Goal: Task Accomplishment & Management: Use online tool/utility

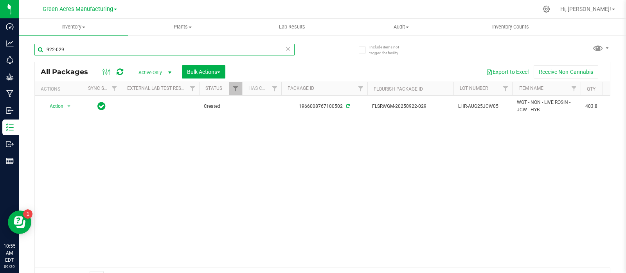
click at [97, 49] on input "922-029" at bounding box center [164, 50] width 260 height 12
paste input "0929-018"
type input "0929-018"
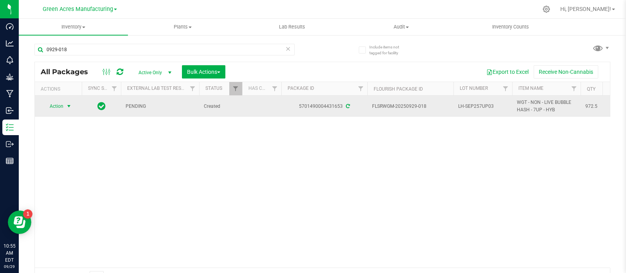
click at [72, 101] on span "select" at bounding box center [69, 106] width 10 height 11
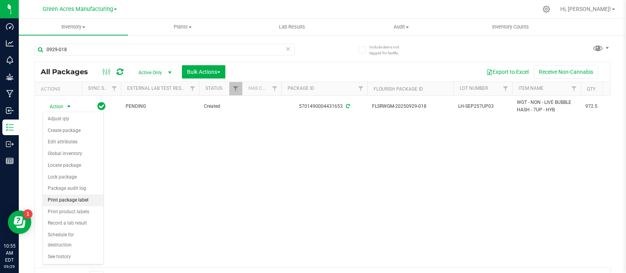
click at [68, 198] on li "Print package label" at bounding box center [73, 201] width 60 height 12
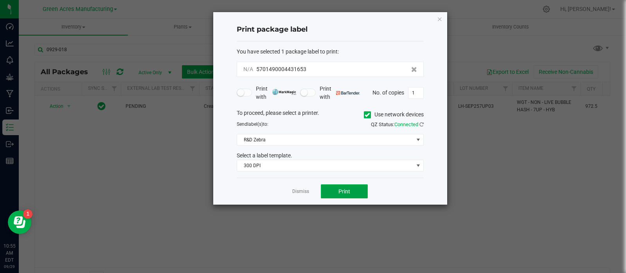
click at [336, 194] on button "Print" at bounding box center [344, 192] width 47 height 14
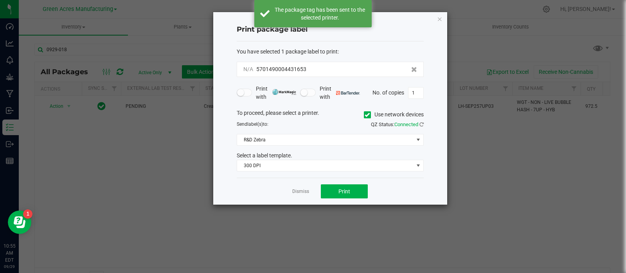
click at [303, 189] on link "Dismiss" at bounding box center [300, 192] width 17 height 7
